Goal: Information Seeking & Learning: Learn about a topic

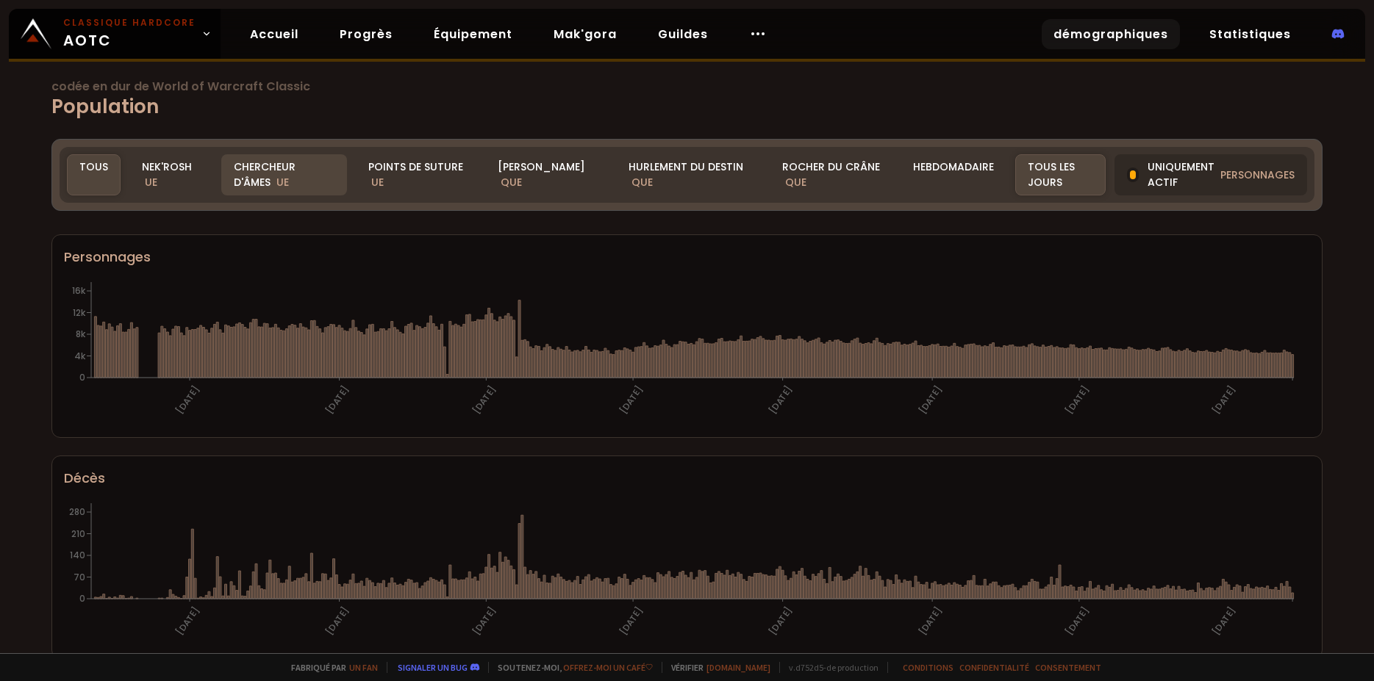
click at [274, 165] on div "Chercheur d'âmes UE" at bounding box center [284, 174] width 126 height 41
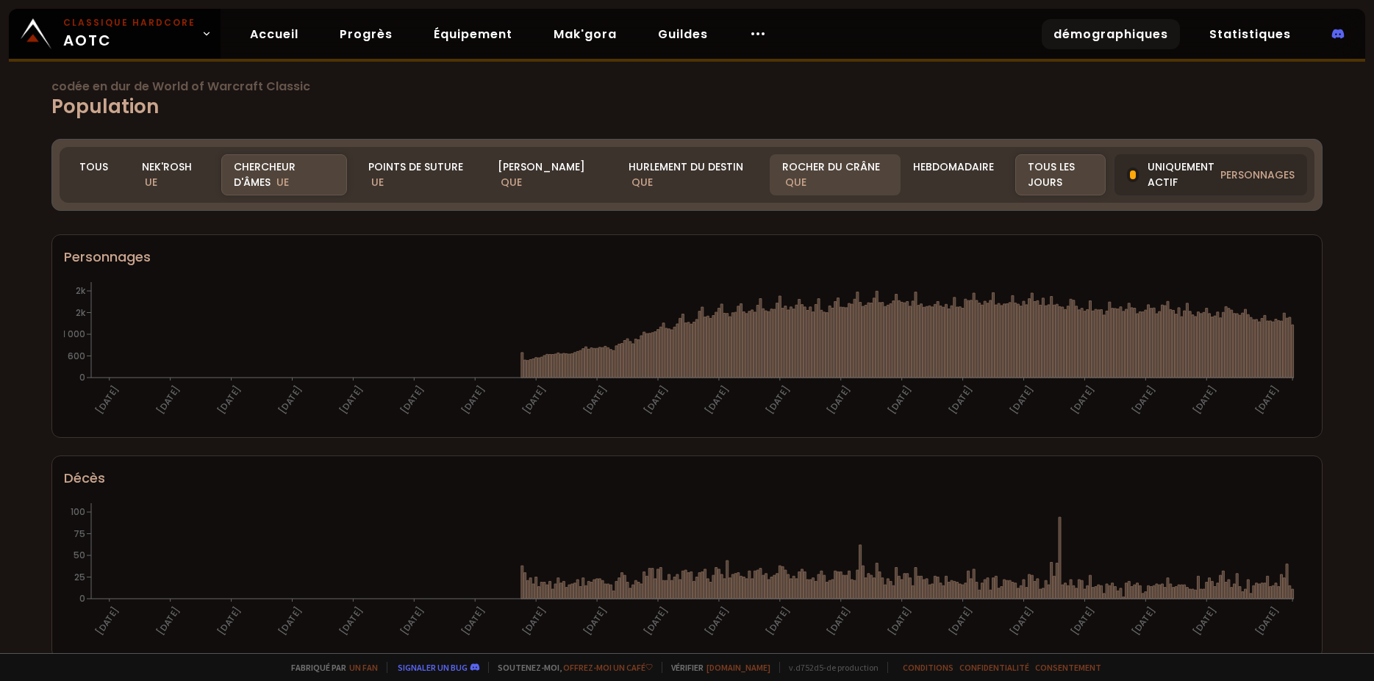
click at [798, 183] on div "Rocher du crâne QUE" at bounding box center [835, 174] width 131 height 41
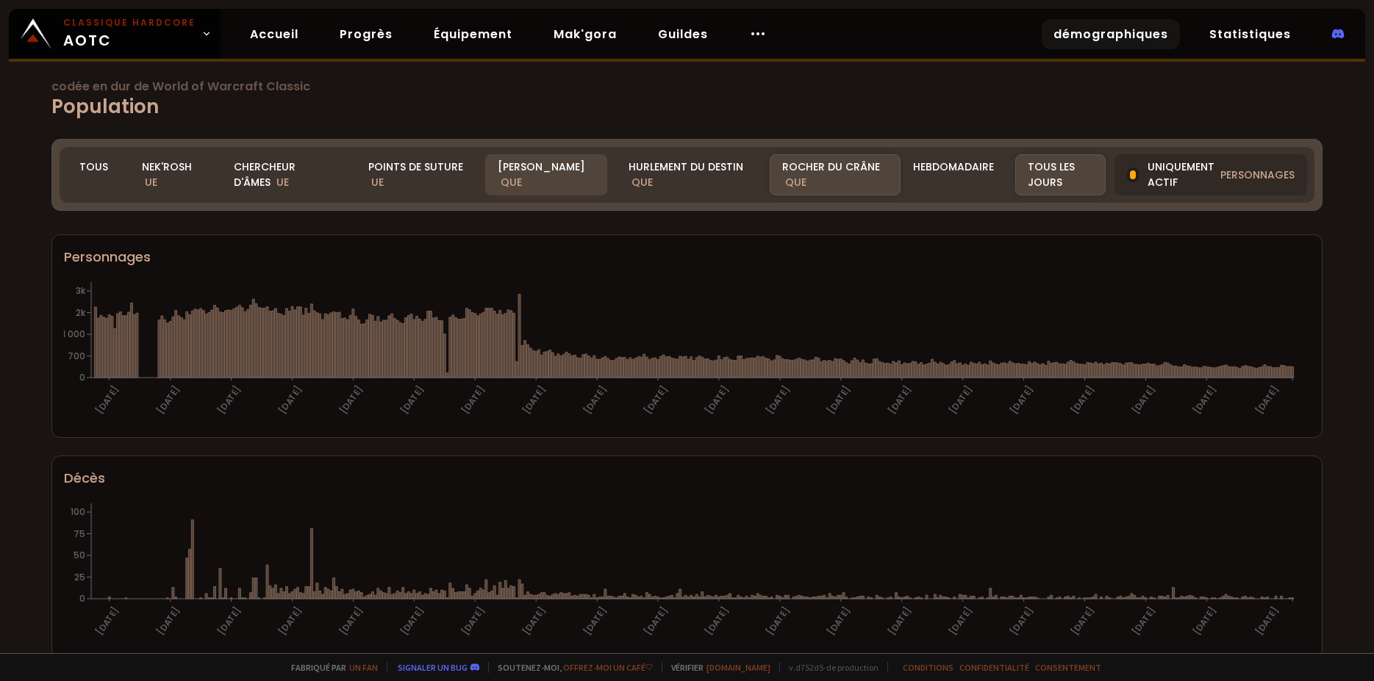
click at [520, 173] on div "[PERSON_NAME] QUE" at bounding box center [546, 174] width 122 height 41
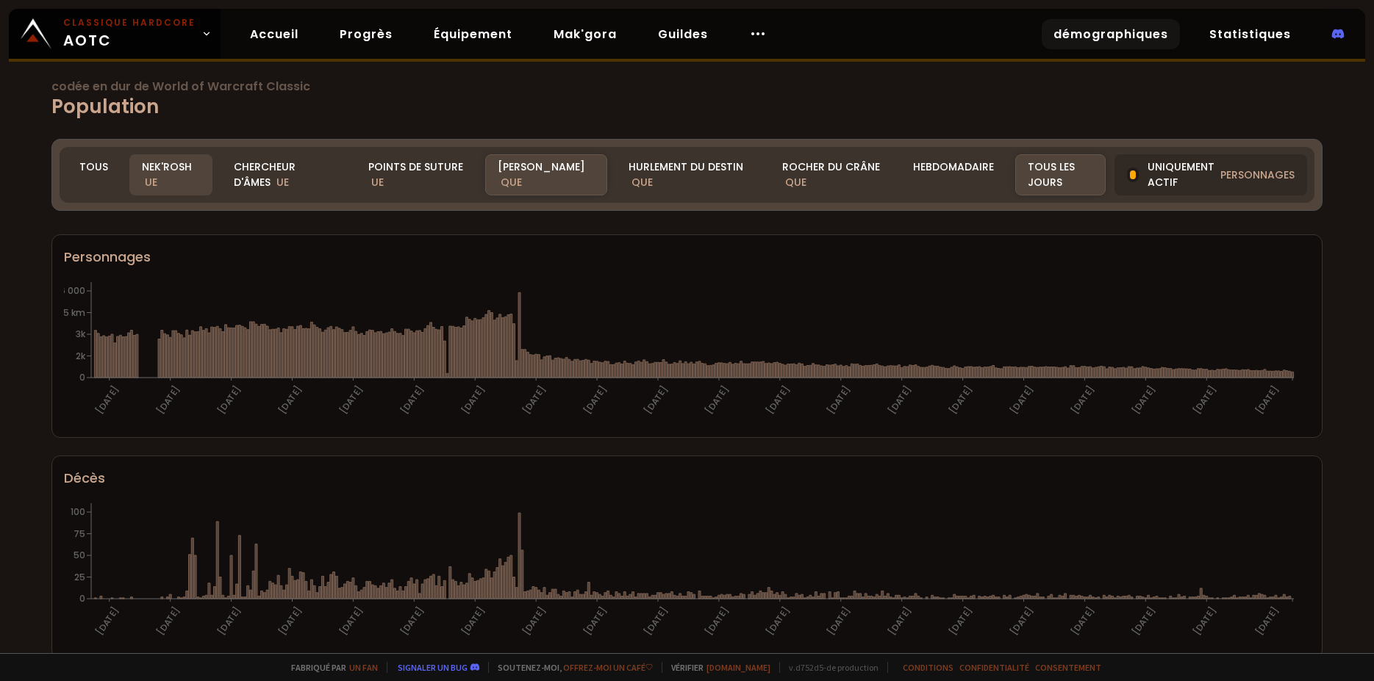
click at [160, 177] on div "Nek'Rosh UE" at bounding box center [170, 174] width 83 height 41
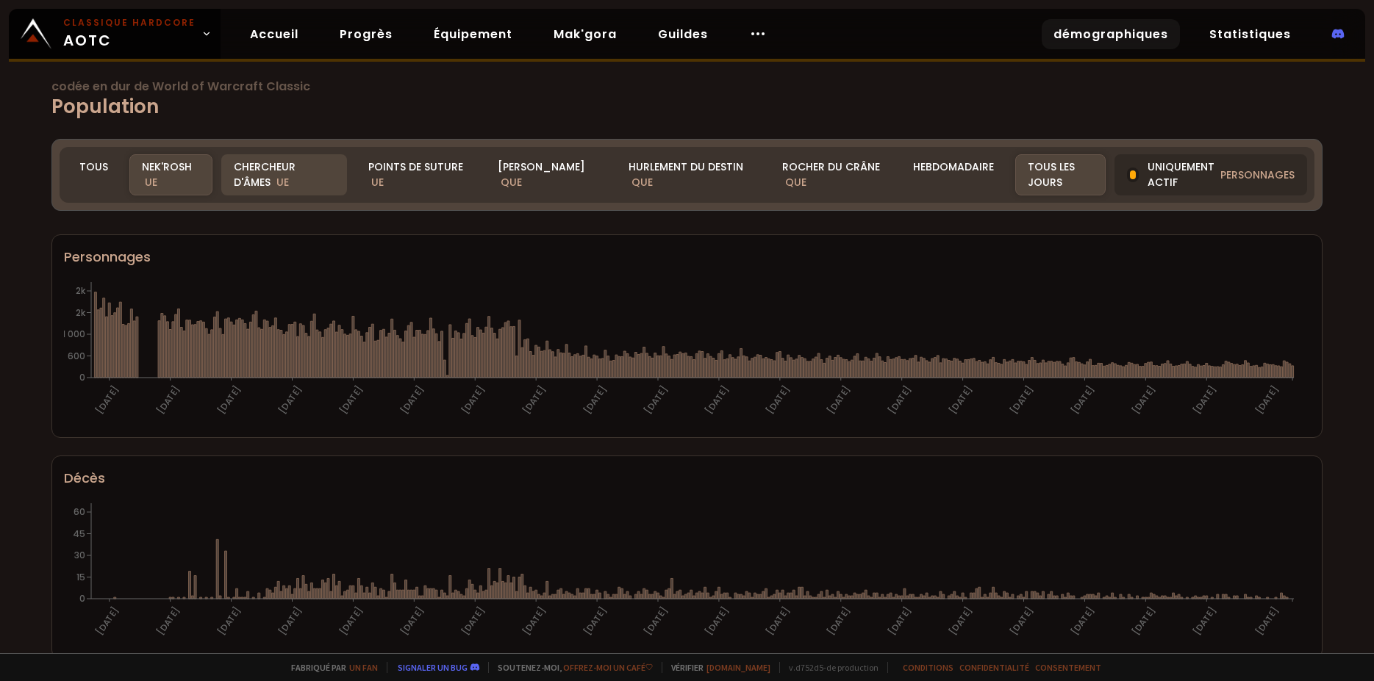
click at [293, 179] on div "Chercheur d'âmes UE" at bounding box center [284, 174] width 126 height 41
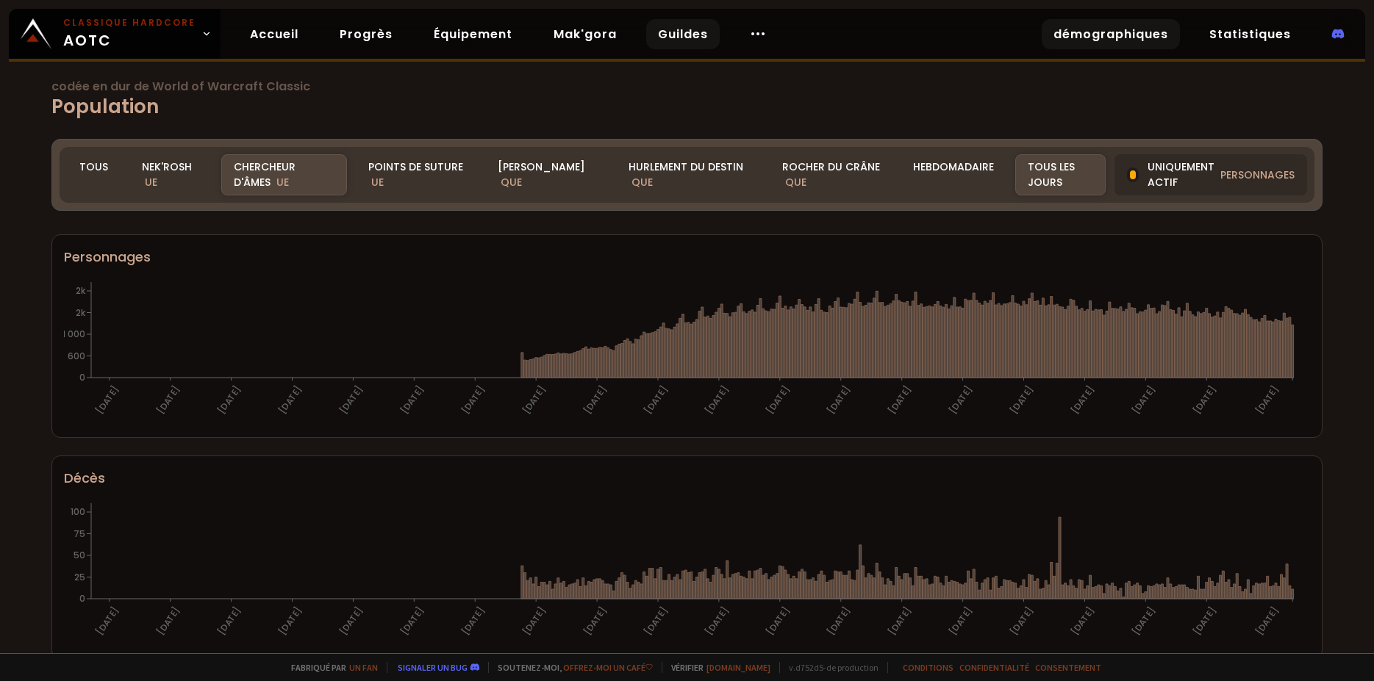
click at [671, 29] on link "Guildes" at bounding box center [683, 34] width 74 height 30
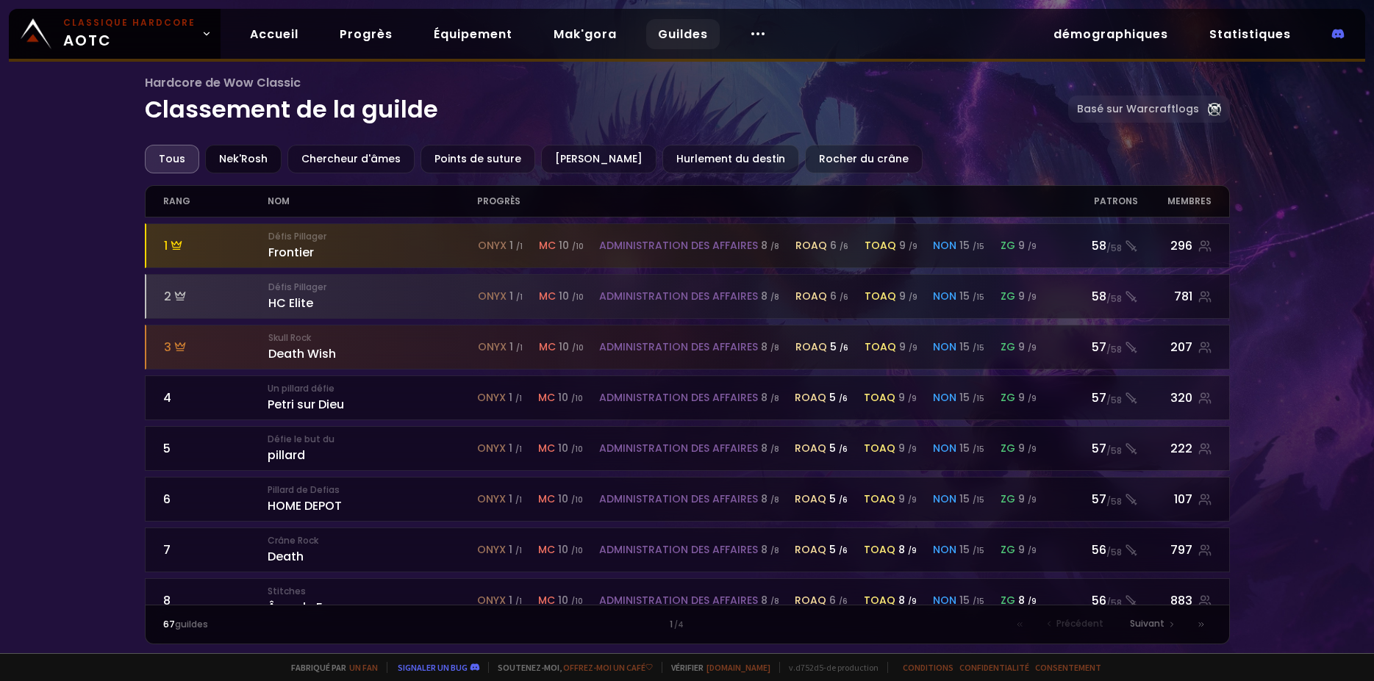
click at [248, 160] on div "Nek'Rosh" at bounding box center [243, 159] width 76 height 29
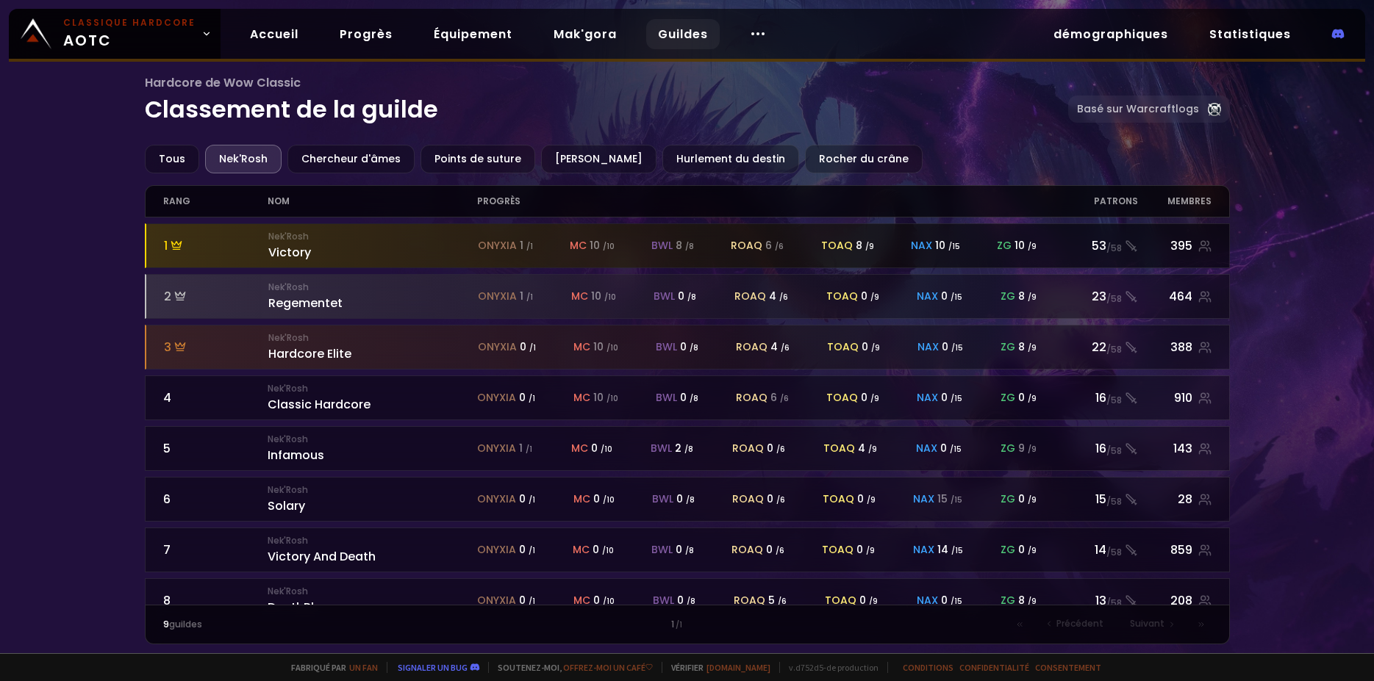
click at [283, 254] on div "Nek'Rosh Victory" at bounding box center [372, 246] width 209 height 32
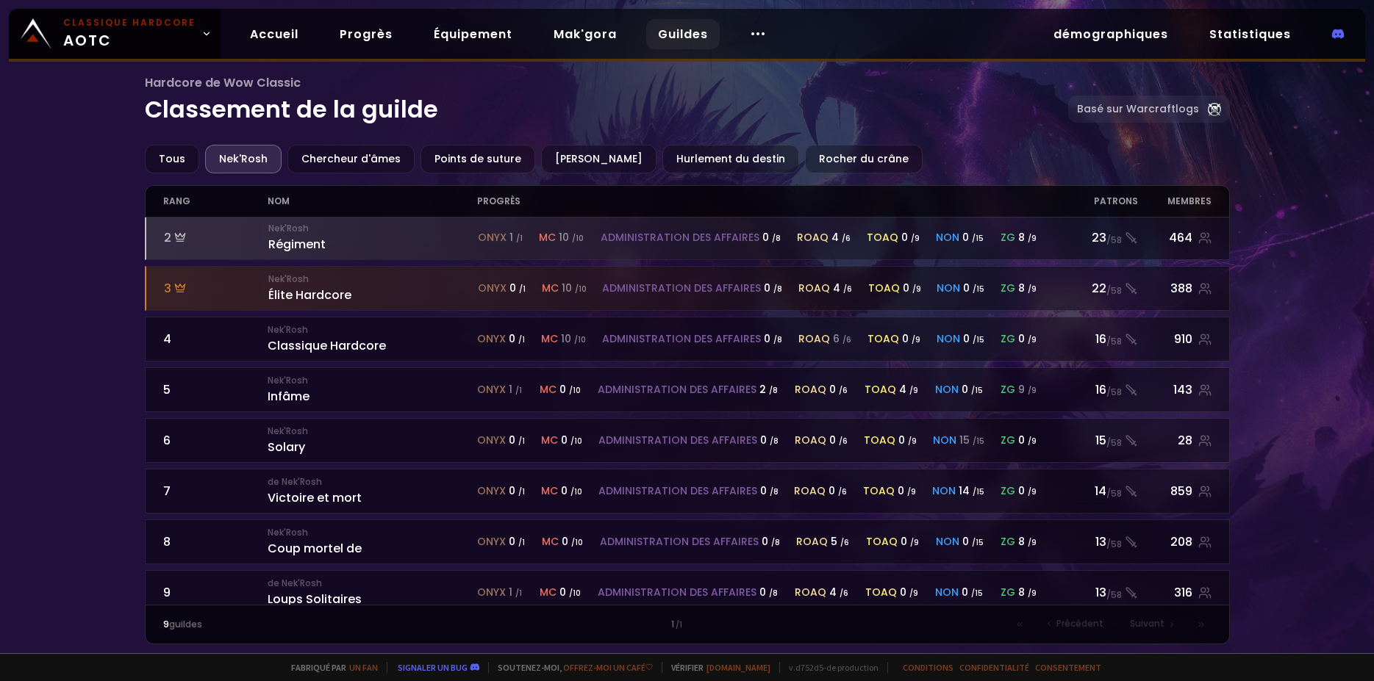
scroll to position [85, 0]
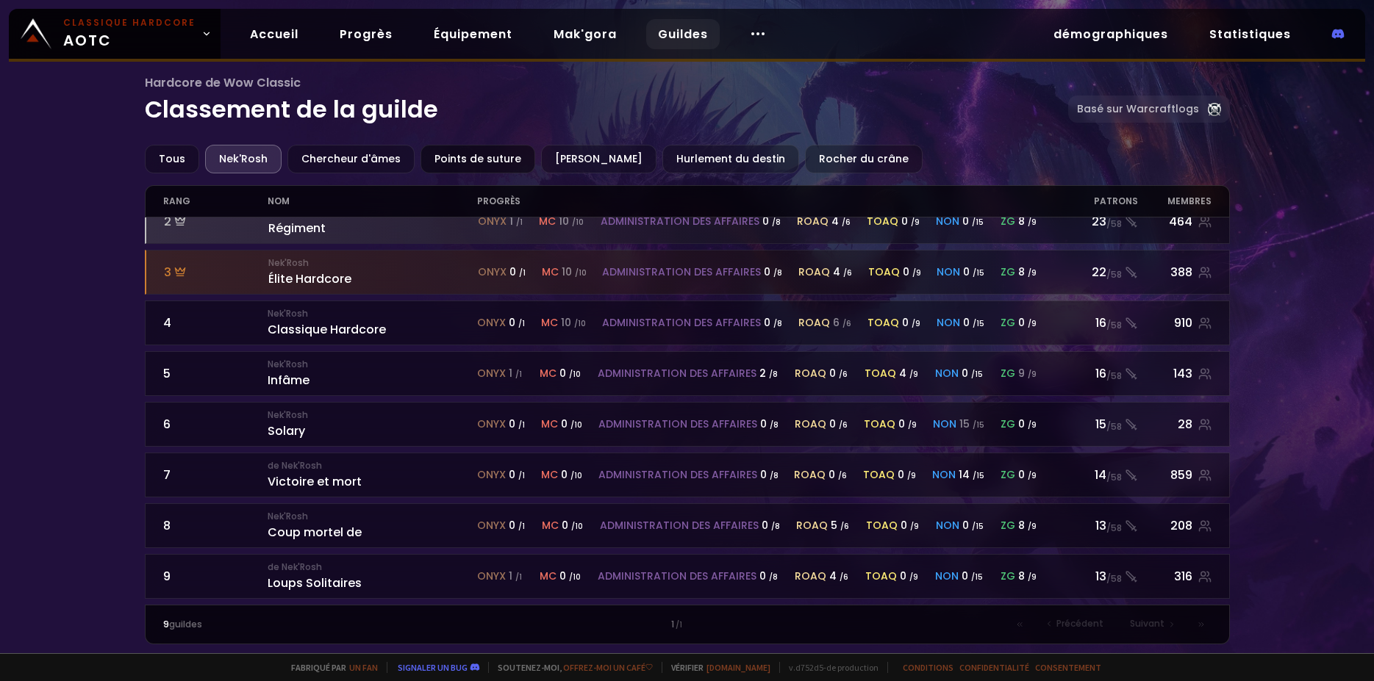
click at [467, 161] on div "Points de suture" at bounding box center [477, 159] width 115 height 29
